Goal: Information Seeking & Learning: Learn about a topic

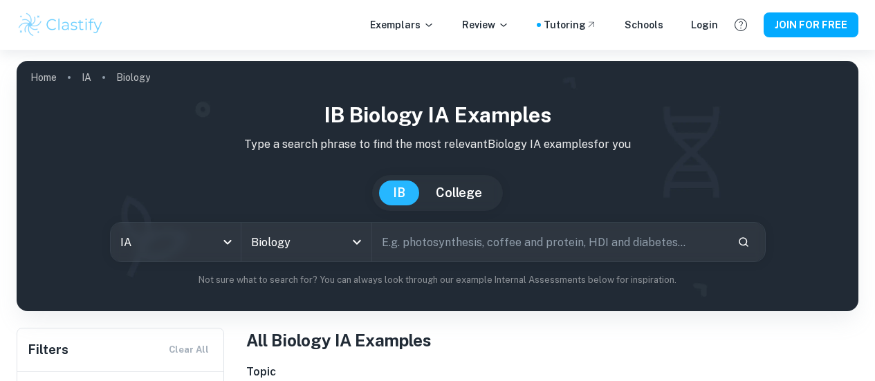
paste input "What is the effect of different pH values (0,2,4,6,8,10) on amylase using a col…"
type input "What is the effect of different pH values (0,2,4,6,8,10) on amylase using a col…"
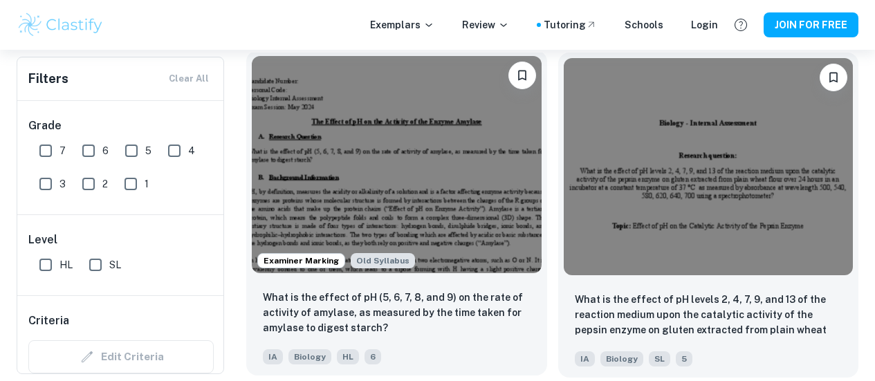
scroll to position [484, 0]
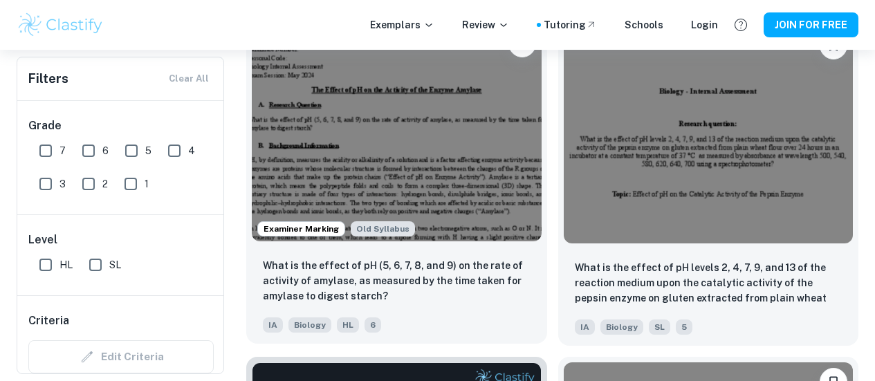
click at [344, 116] on img at bounding box center [397, 132] width 290 height 217
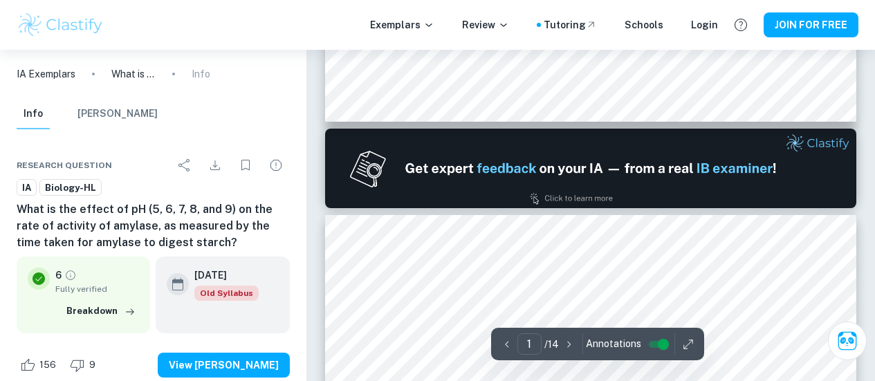
type input "2"
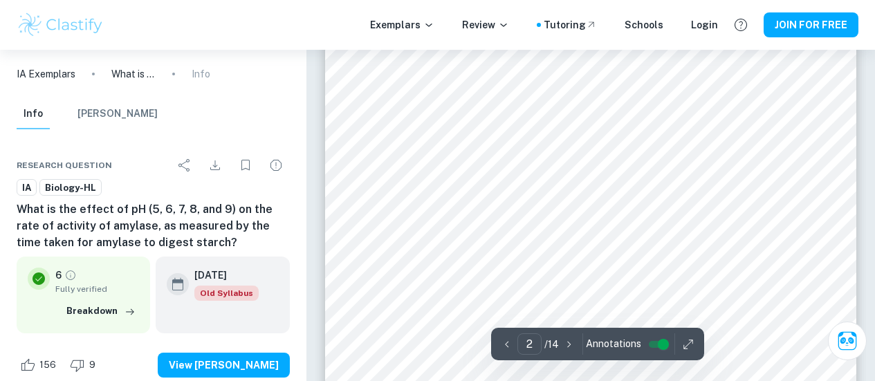
scroll to position [830, 0]
drag, startPoint x: 558, startPoint y: 200, endPoint x: 555, endPoint y: 223, distance: 23.7
click at [559, 200] on div at bounding box center [589, 206] width 436 height 16
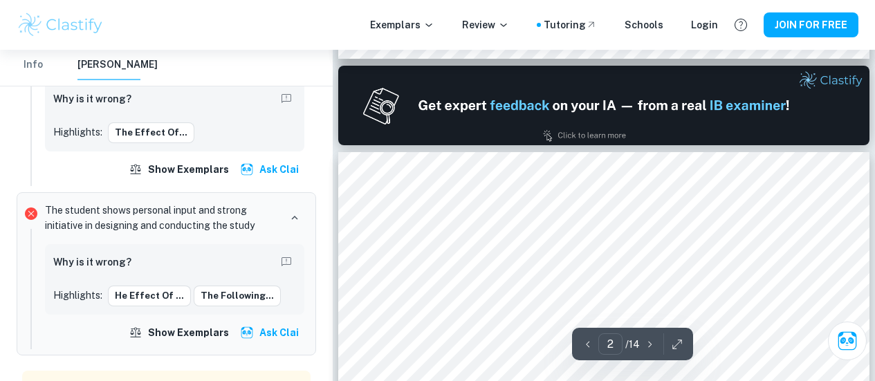
scroll to position [760, 0]
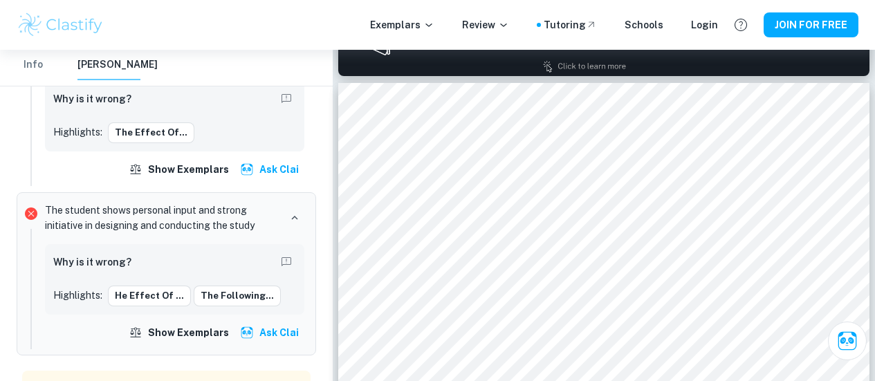
click at [105, 270] on h6 "Why is it wrong?" at bounding box center [92, 261] width 78 height 15
click at [138, 299] on button "he Effect of ..." at bounding box center [149, 296] width 83 height 21
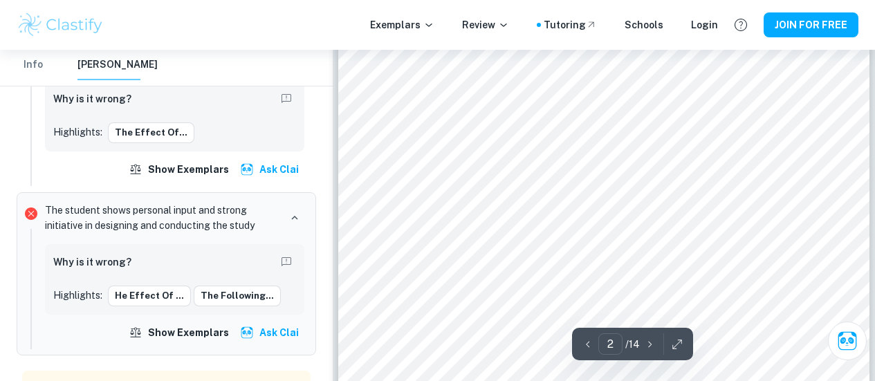
scroll to position [884, 0]
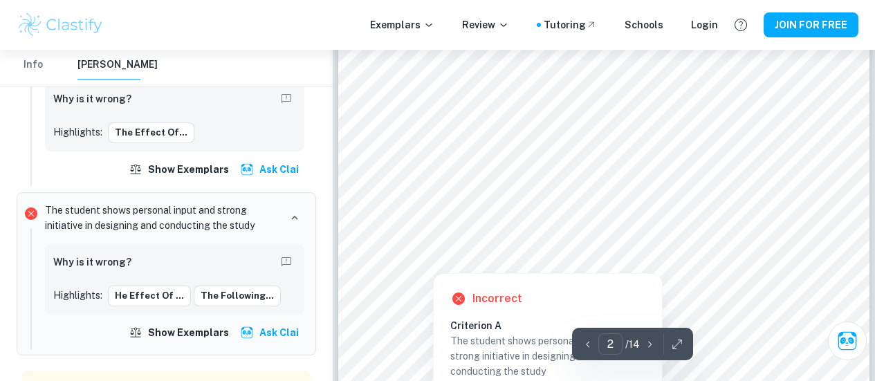
click at [474, 238] on div at bounding box center [602, 239] width 437 height 16
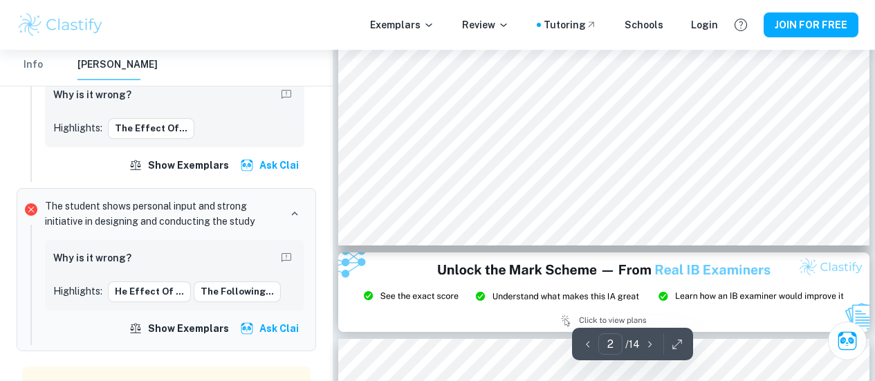
scroll to position [1285, 0]
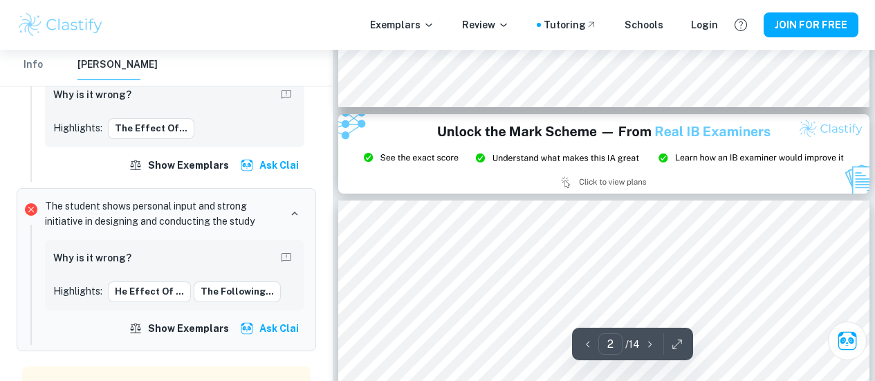
type input "3"
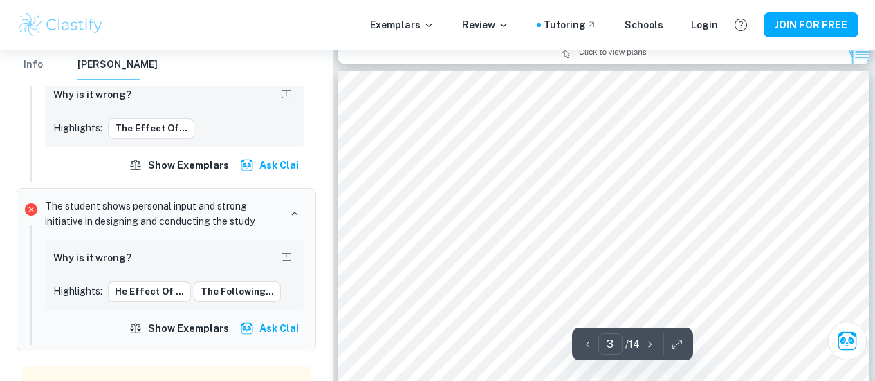
scroll to position [1561, 0]
